Goal: Transaction & Acquisition: Purchase product/service

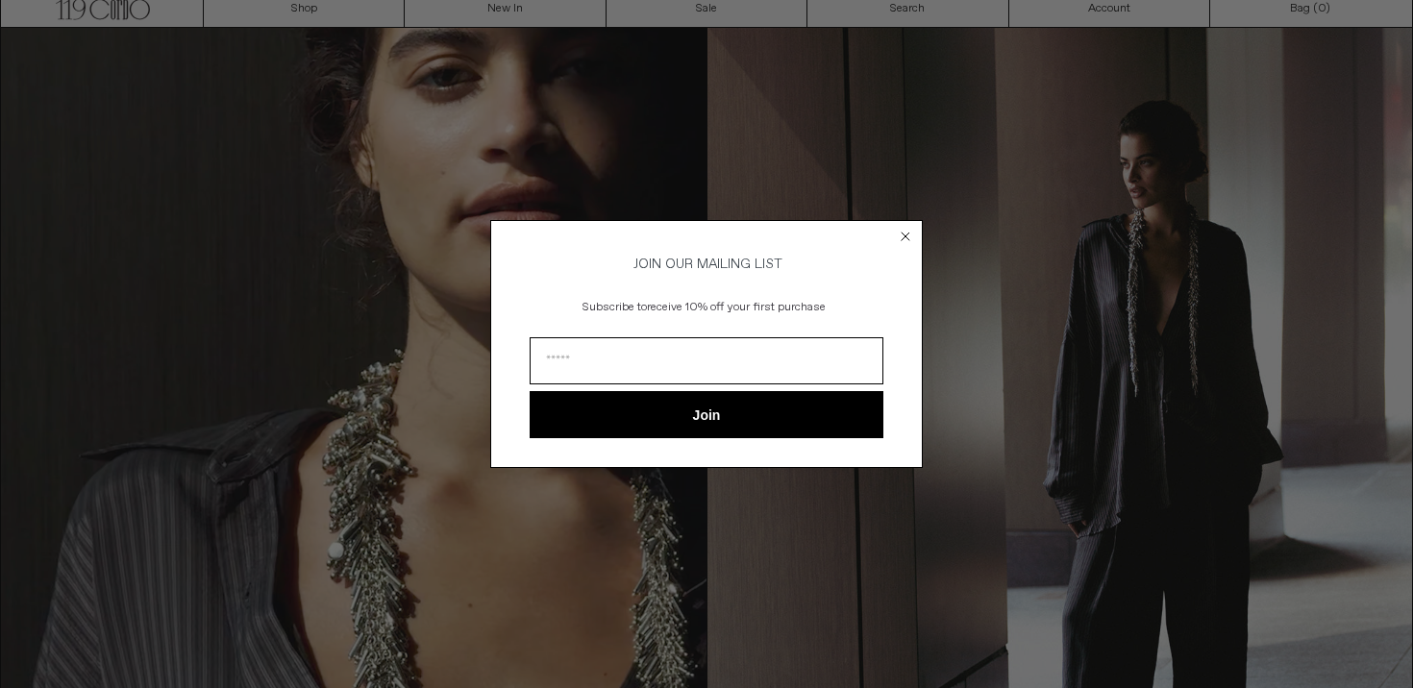
click at [904, 228] on circle "Close dialog" at bounding box center [906, 236] width 18 height 18
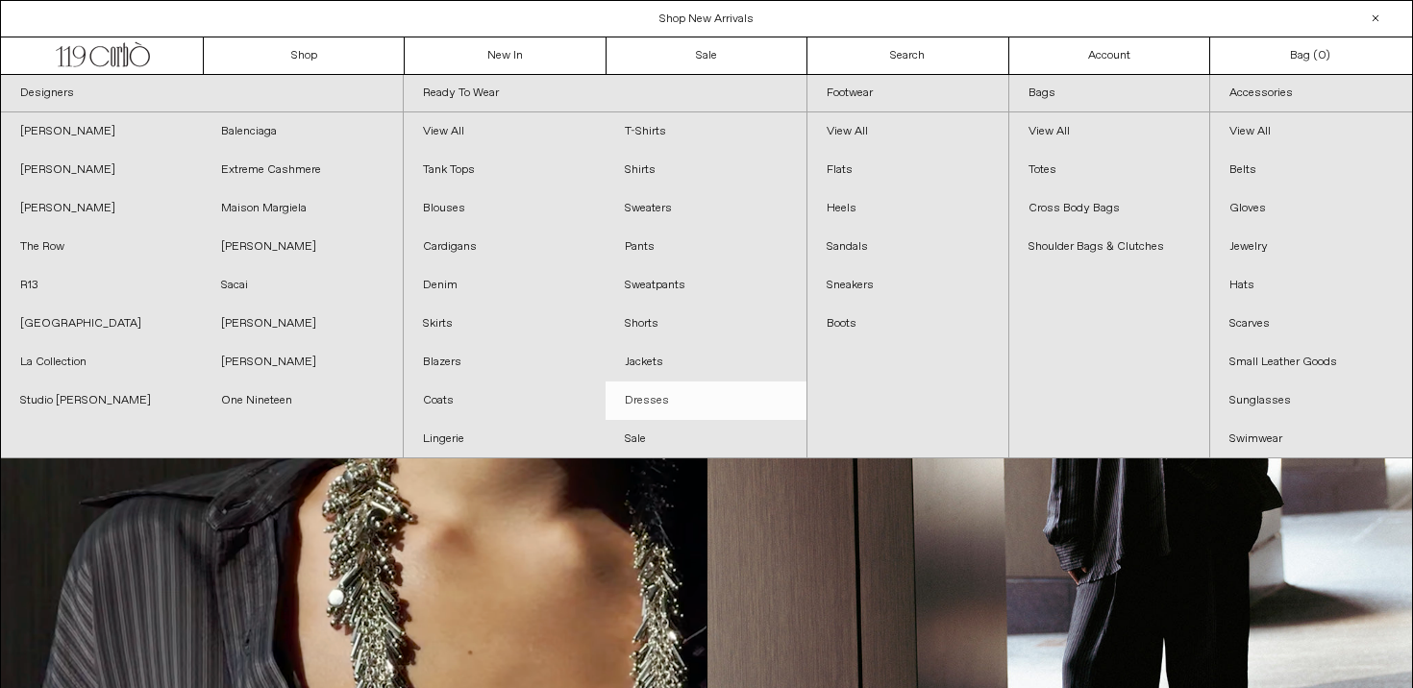
click at [651, 398] on link "Dresses" at bounding box center [706, 401] width 201 height 38
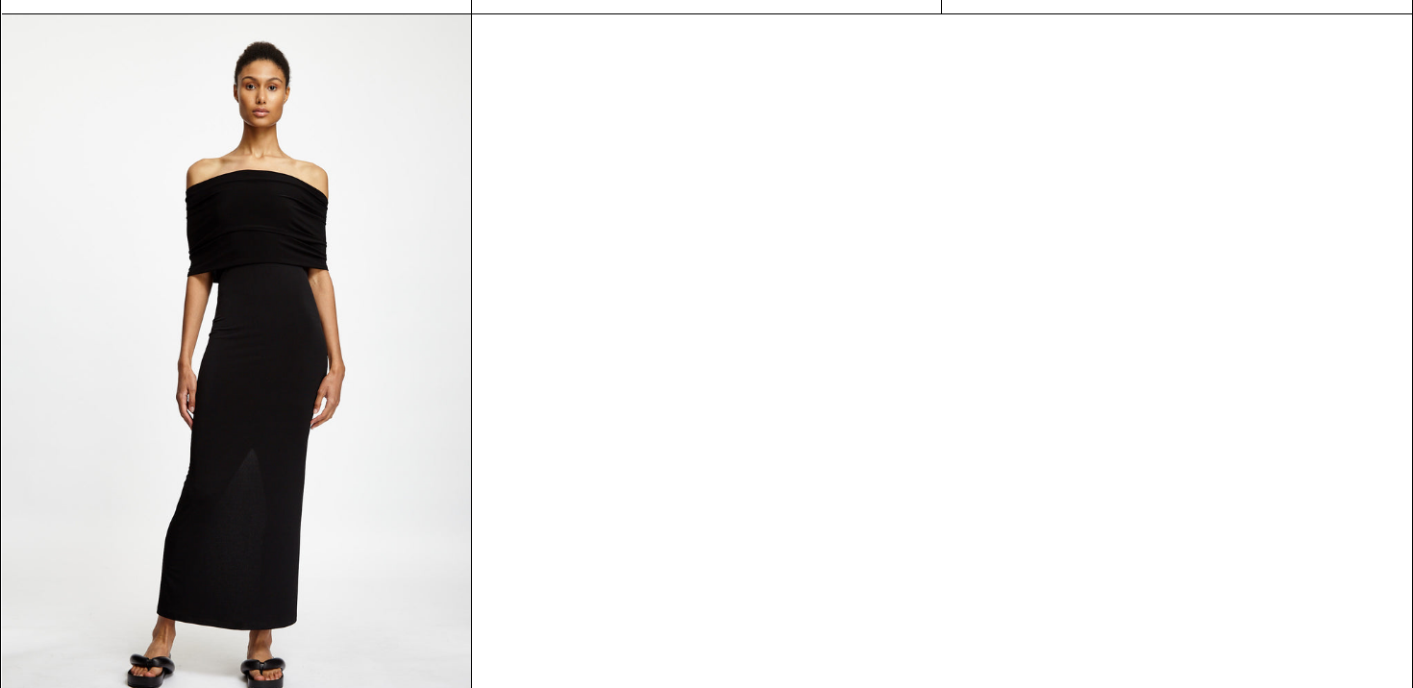
scroll to position [6190, 0]
